Goal: Task Accomplishment & Management: Use online tool/utility

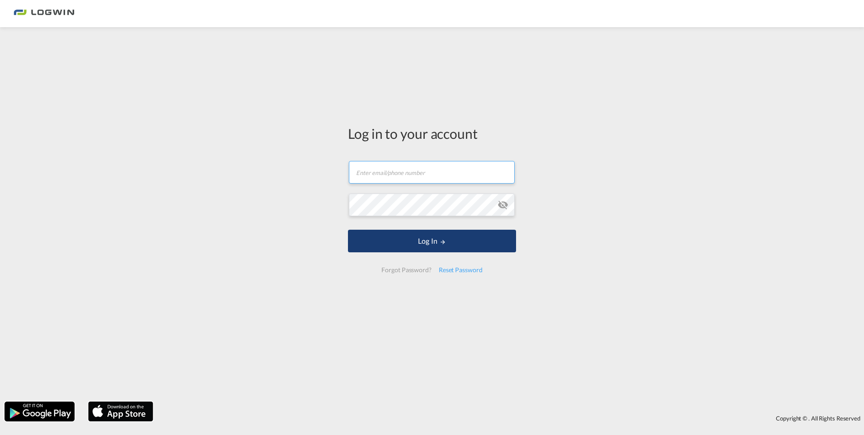
type input "[PERSON_NAME][EMAIL_ADDRESS][DOMAIN_NAME]"
click at [433, 245] on button "Log In" at bounding box center [432, 241] width 168 height 23
